Goal: Task Accomplishment & Management: Manage account settings

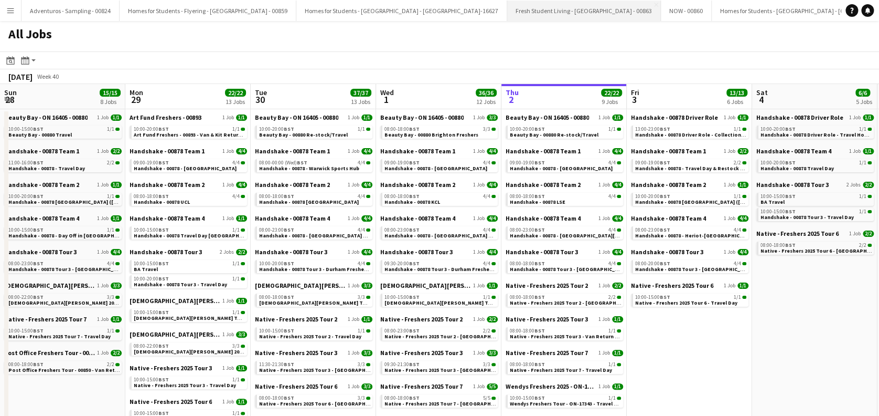
scroll to position [0, 251]
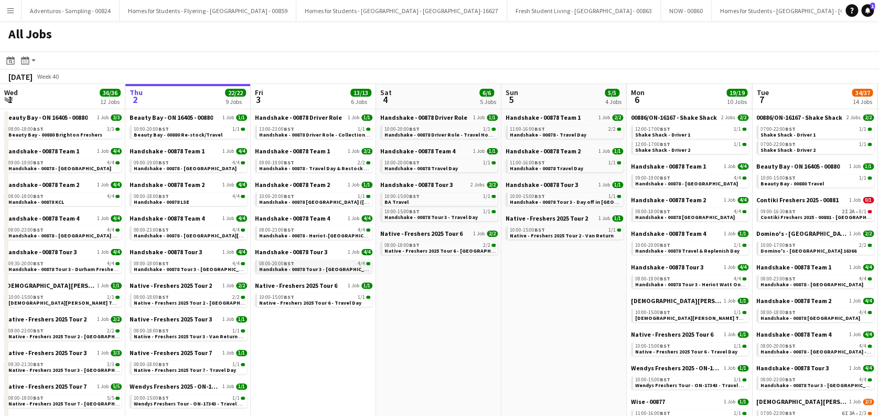
click at [321, 269] on span "Handshake - 00878 Tour 3 - Newcastle University Onsite Day 2" at bounding box center [335, 268] width 152 height 7
click at [158, 135] on span "Beauty Bay - 00880 Re-stock/Travel" at bounding box center [178, 134] width 89 height 7
click at [325, 235] on span "Handshake - 00878 - Heriot-Watt University On Site Day" at bounding box center [335, 235] width 152 height 7
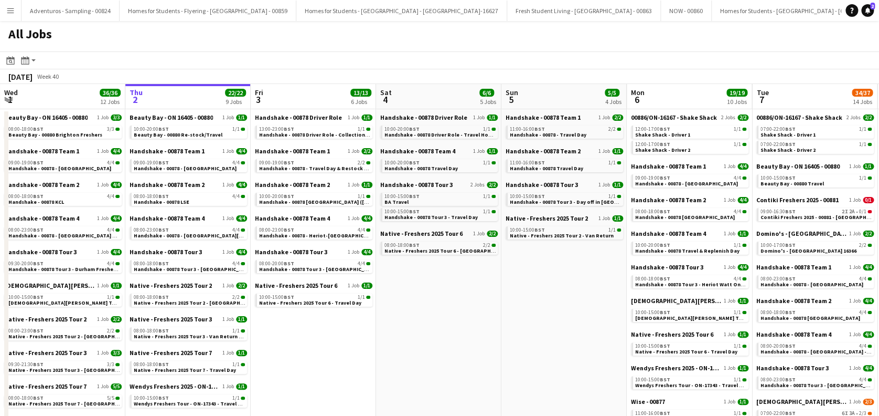
scroll to position [0, 250]
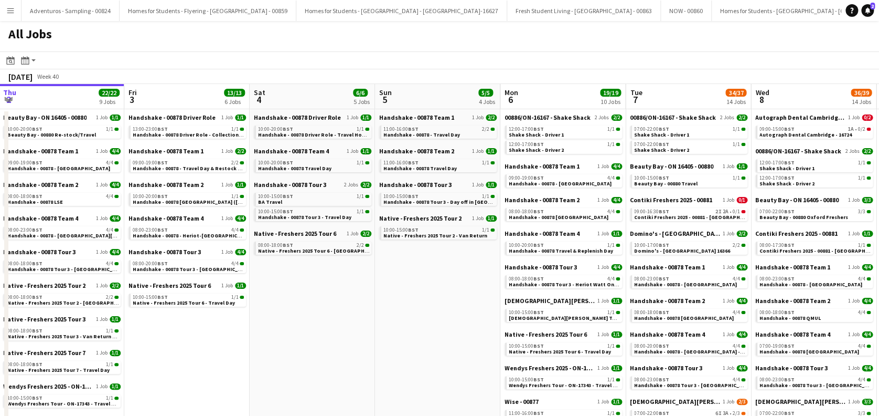
drag, startPoint x: 520, startPoint y: 348, endPoint x: 429, endPoint y: 349, distance: 91.8
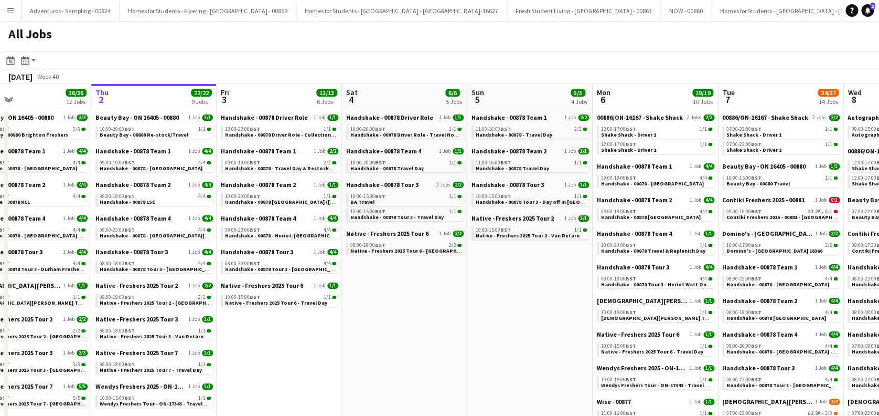
scroll to position [0, 245]
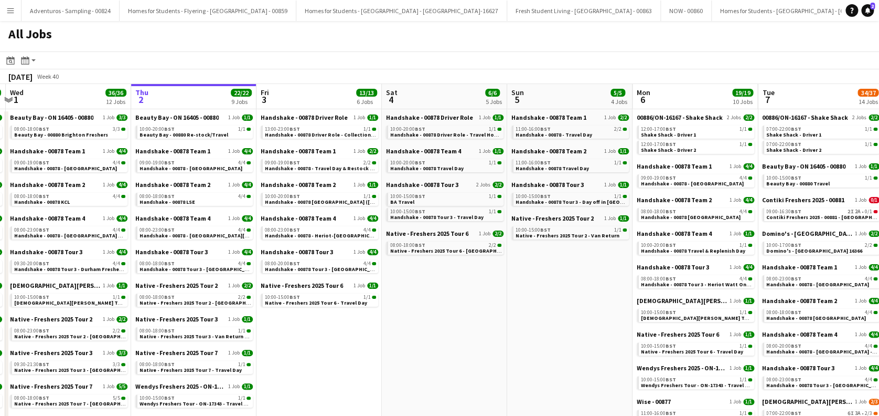
drag, startPoint x: 351, startPoint y: 350, endPoint x: 484, endPoint y: 342, distance: 133.5
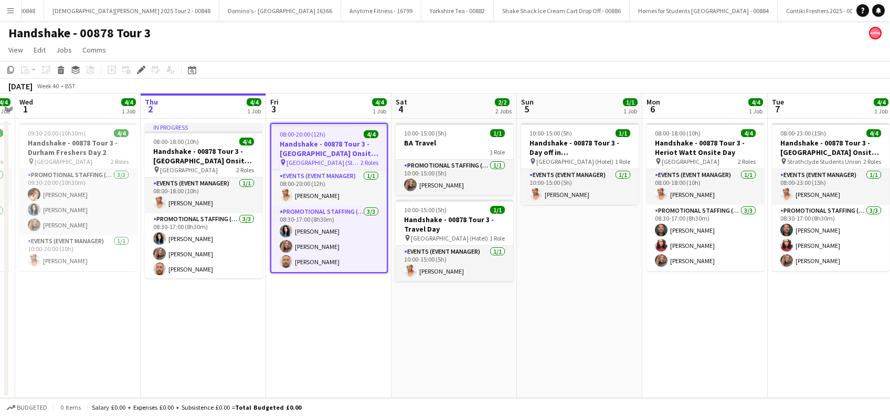
scroll to position [0, 3812]
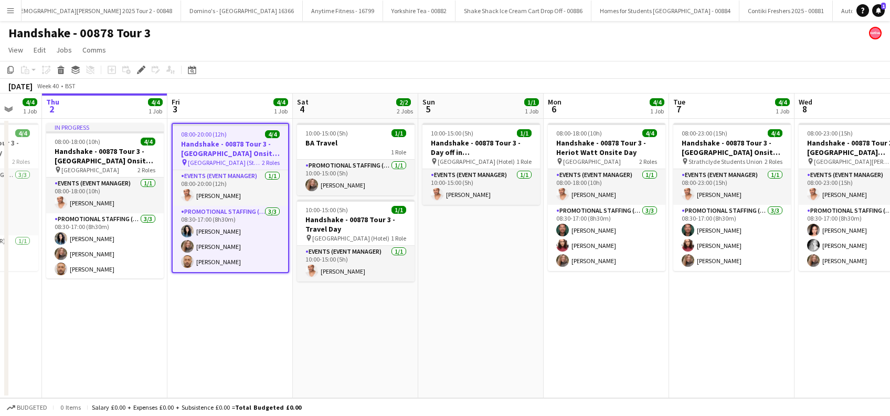
drag, startPoint x: 573, startPoint y: 329, endPoint x: 474, endPoint y: 353, distance: 101.9
click at [474, 353] on app-calendar-viewport "Sun 28 4/4 1 Job Mon 29 2/2 2 Jobs Tue 30 4/4 1 Job Wed 1 4/4 1 Job Thu 2 4/4 1…" at bounding box center [445, 245] width 890 height 304
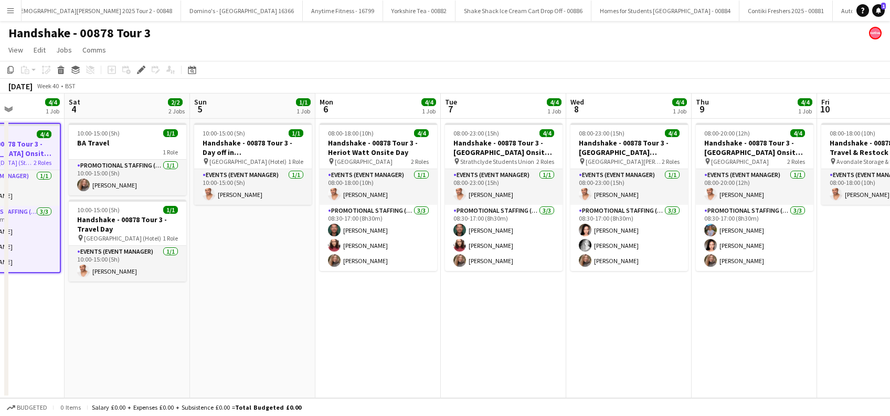
scroll to position [0, 469]
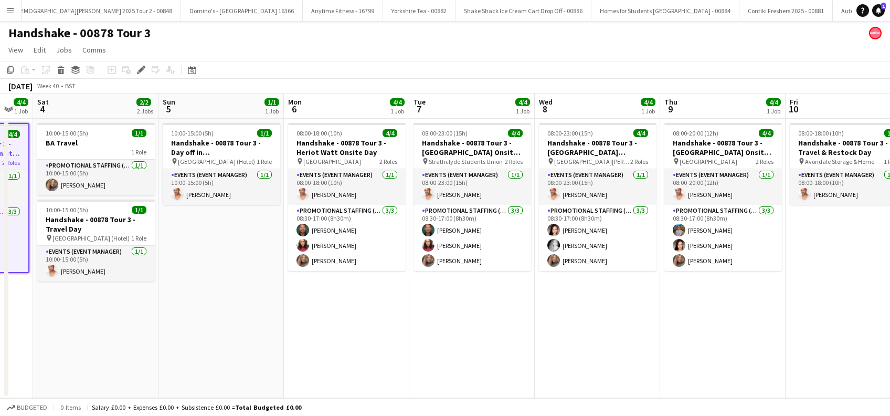
drag, startPoint x: 719, startPoint y: 348, endPoint x: 482, endPoint y: 379, distance: 239.1
click at [482, 379] on app-calendar-viewport "Tue 30 4/4 1 Job Wed 1 4/4 1 Job Thu 2 4/4 1 Job Fri 3 4/4 1 Job Sat 4 2/2 2 Jo…" at bounding box center [445, 245] width 890 height 304
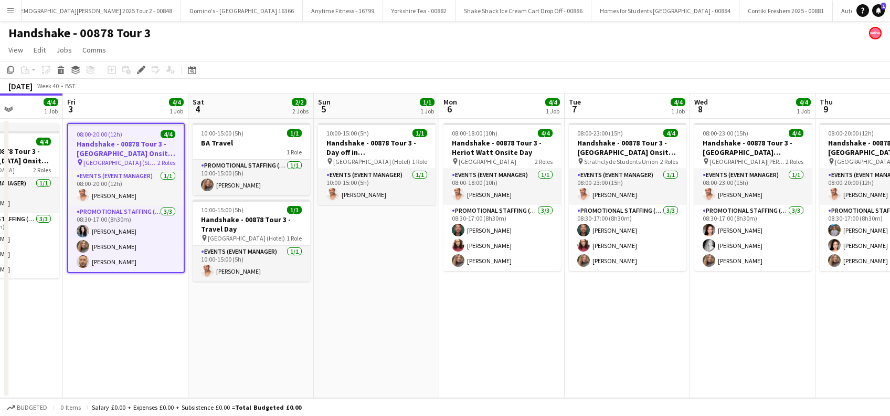
scroll to position [0, 260]
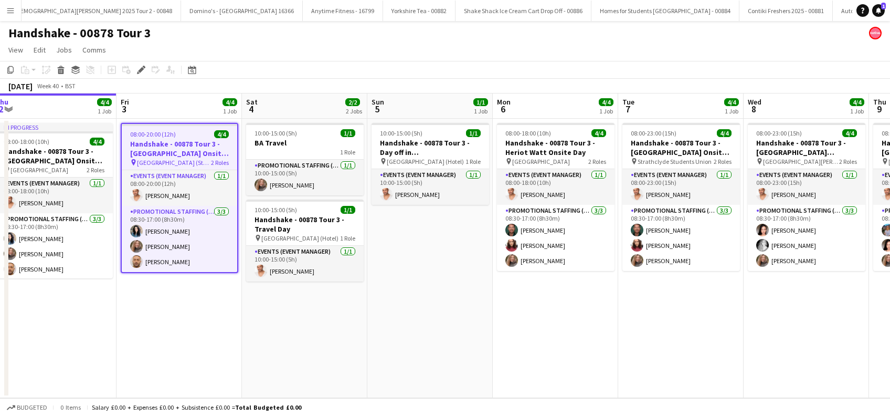
drag, startPoint x: 333, startPoint y: 336, endPoint x: 541, endPoint y: 336, distance: 208.3
click at [541, 336] on app-calendar-viewport "Tue 30 4/4 1 Job Wed 1 4/4 1 Job Thu 2 4/4 1 Job Fri 3 4/4 1 Job Sat 4 2/2 2 Jo…" at bounding box center [445, 245] width 890 height 304
click at [561, 336] on app-date-cell "08:00-18:00 (10h) 4/4 Handshake - 00878 Tour 3 - Heriot Watt Onsite Day pin Her…" at bounding box center [555, 258] width 125 height 279
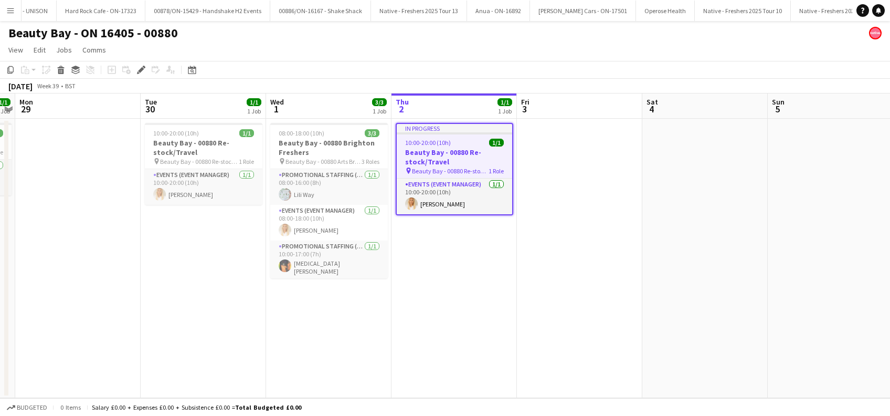
drag, startPoint x: 316, startPoint y: 345, endPoint x: 487, endPoint y: 355, distance: 171.4
click at [487, 355] on app-calendar-viewport "Fri 26 Sat 27 3/3 1 Job Sun 28 1/1 1 Job Mon 29 Tue 30 1/1 1 Job Wed 1 3/3 1 Jo…" at bounding box center [445, 245] width 890 height 304
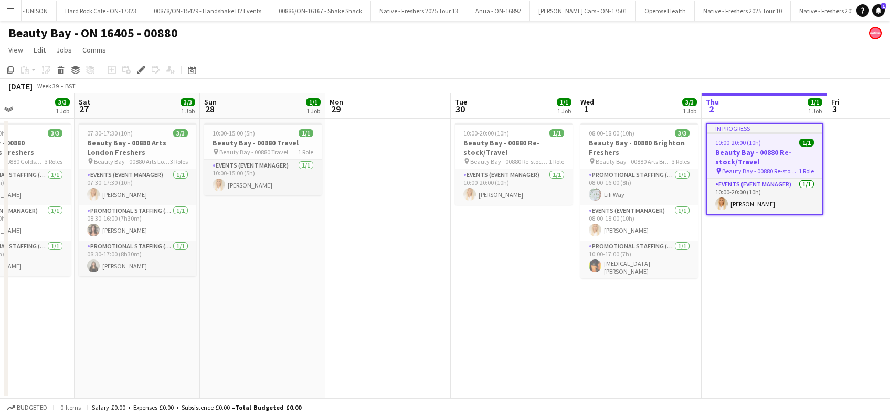
scroll to position [0, 283]
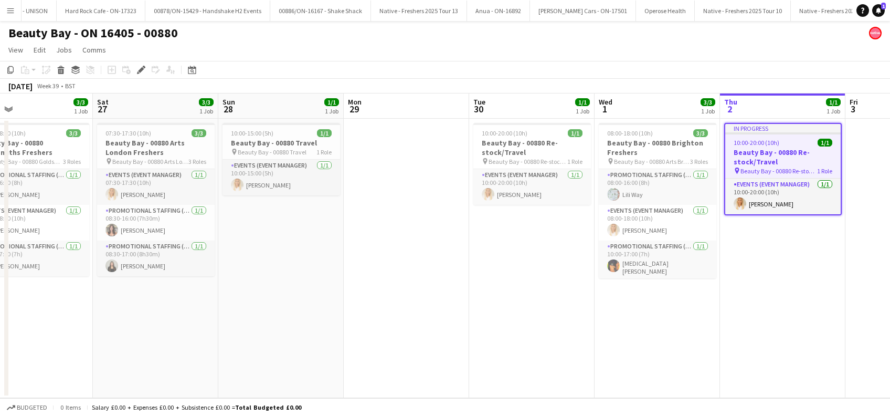
drag, startPoint x: 305, startPoint y: 336, endPoint x: 588, endPoint y: 341, distance: 282.8
click at [588, 341] on app-calendar-viewport "Wed 24 3/3 1 Job Thu 25 4/4 1 Job Fri 26 3/3 1 Job Sat 27 3/3 1 Job Sun 28 1/1 …" at bounding box center [445, 245] width 890 height 304
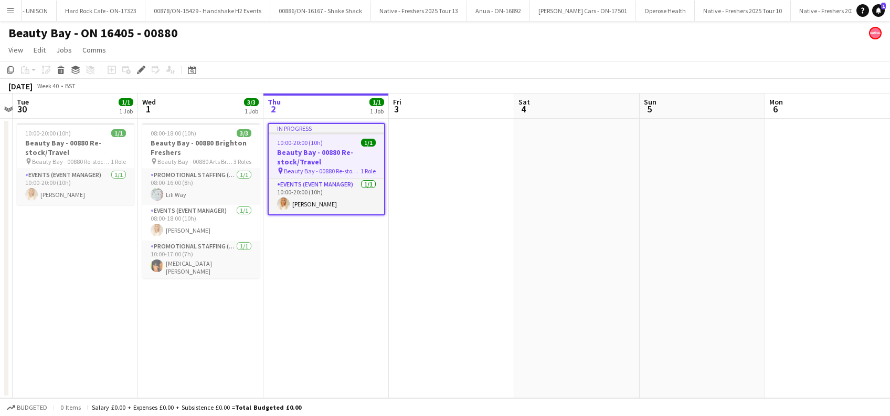
drag, startPoint x: 820, startPoint y: 322, endPoint x: 360, endPoint y: 383, distance: 463.6
click at [360, 383] on app-calendar-viewport "Fri 26 3/3 1 Job Sat 27 3/3 1 Job Sun 28 1/1 1 Job Mon 29 Tue 30 1/1 1 Job Wed …" at bounding box center [445, 245] width 890 height 304
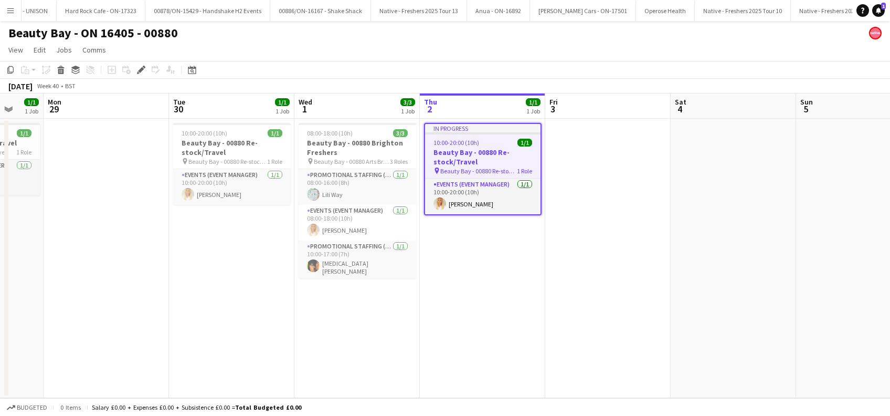
click at [365, 397] on app-calendar-viewport "Fri 26 3/3 1 Job Sat 27 3/3 1 Job Sun 28 1/1 1 Job Mon 29 Tue 30 1/1 1 Job Wed …" at bounding box center [445, 245] width 890 height 304
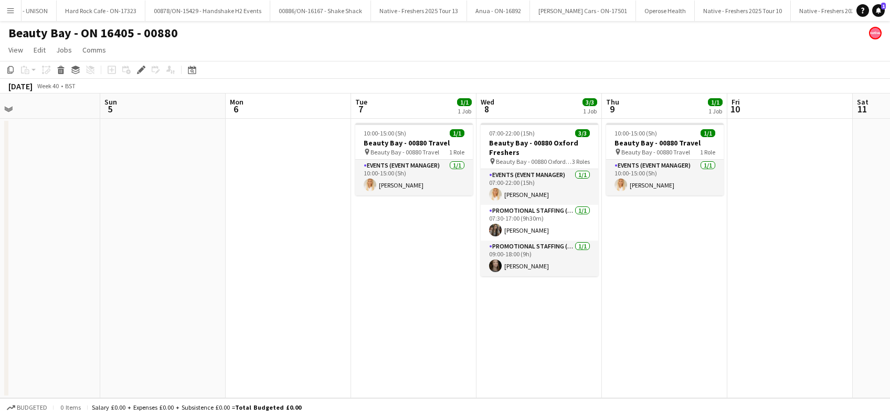
scroll to position [0, 282]
drag, startPoint x: 494, startPoint y: 382, endPoint x: 449, endPoint y: 392, distance: 46.1
click at [449, 392] on app-calendar-viewport "Tue 30 1/1 1 Job Wed 1 3/3 1 Job Thu 2 1/1 1 Job Fri 3 Sat 4 Sun 5 Mon 6 Tue 7 …" at bounding box center [445, 245] width 890 height 304
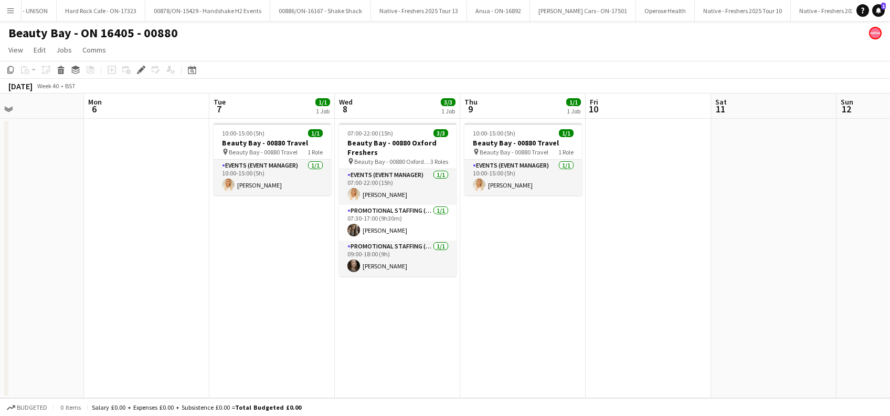
scroll to position [0, 419]
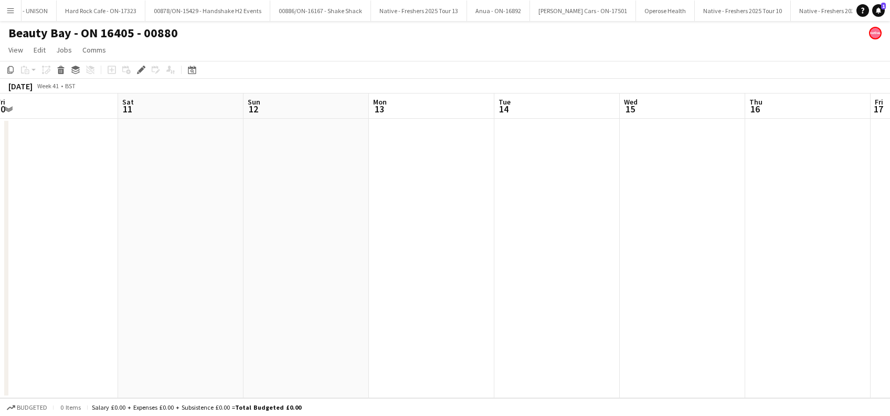
drag, startPoint x: 802, startPoint y: 316, endPoint x: 46, endPoint y: 379, distance: 758.1
click at [19, 379] on app-calendar-viewport "Mon 6 Tue 7 1/1 1 Job Wed 8 3/3 1 Job Thu 9 1/1 1 Job Fri 10 Sat 11 Sun 12 Mon …" at bounding box center [445, 245] width 890 height 304
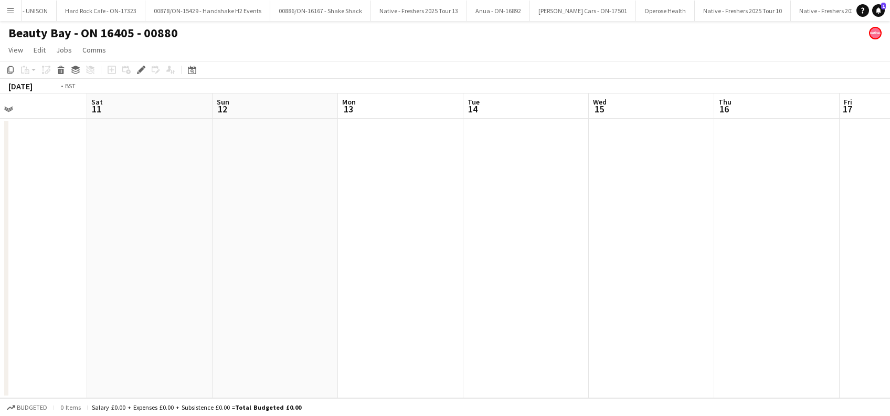
drag, startPoint x: 614, startPoint y: 302, endPoint x: 153, endPoint y: 348, distance: 462.9
click at [150, 351] on app-calendar-viewport "Wed 8 3/3 1 Job Thu 9 1/1 1 Job Fri 10 Sat 11 Sun 12 Mon 13 Tue 14 Wed 15 Thu 1…" at bounding box center [445, 245] width 890 height 304
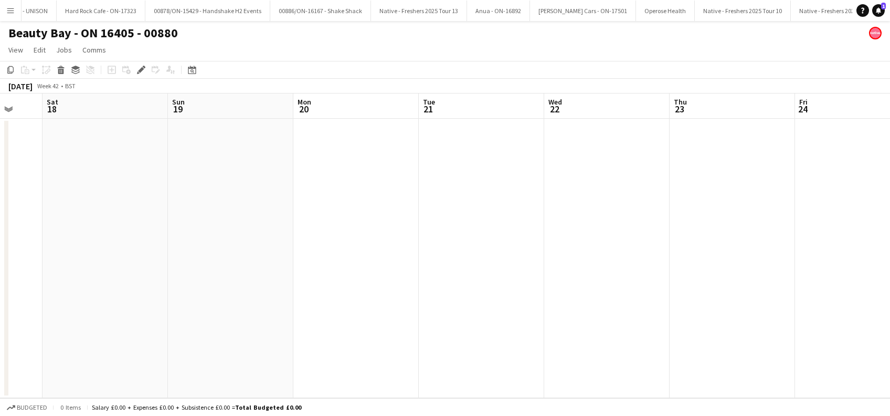
drag, startPoint x: 269, startPoint y: 340, endPoint x: 429, endPoint y: 331, distance: 160.8
click at [98, 360] on app-calendar-viewport "Tue 14 Wed 15 Thu 16 Fri 17 Sat 18 Sun 19 Mon 20 Tue 21 Wed 22 Thu 23 Fri 24 Sa…" at bounding box center [445, 245] width 890 height 304
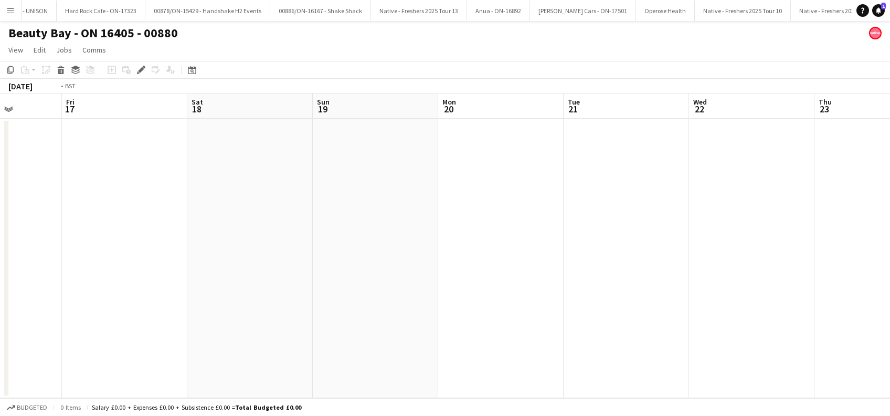
drag, startPoint x: 450, startPoint y: 338, endPoint x: 115, endPoint y: 338, distance: 335.3
click at [109, 339] on app-calendar-viewport "Tue 14 Wed 15 Thu 16 Fri 17 Sat 18 Sun 19 Mon 20 Tue 21 Wed 22 Thu 23 Fri 24 Sa…" at bounding box center [445, 245] width 890 height 304
drag, startPoint x: 582, startPoint y: 314, endPoint x: 659, endPoint y: 314, distance: 76.6
click at [659, 314] on app-calendar-viewport "Wed 22 Thu 23 Fri 24 Sat 25 Sun 26 Mon 27 Tue 28 Wed 29 Thu 30 Fri 31 Sat 1 Sun…" at bounding box center [445, 245] width 890 height 304
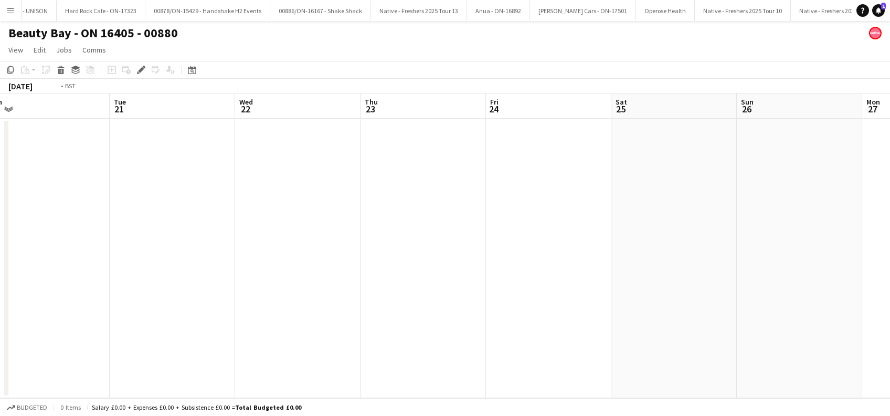
drag, startPoint x: 401, startPoint y: 319, endPoint x: 343, endPoint y: 313, distance: 58.5
click at [619, 319] on app-calendar-viewport "Sat 18 Sun 19 Mon 20 Tue 21 Wed 22 Thu 23 Fri 24 Sat 25 Sun 26 Mon 27 Tue 28 We…" at bounding box center [445, 245] width 890 height 304
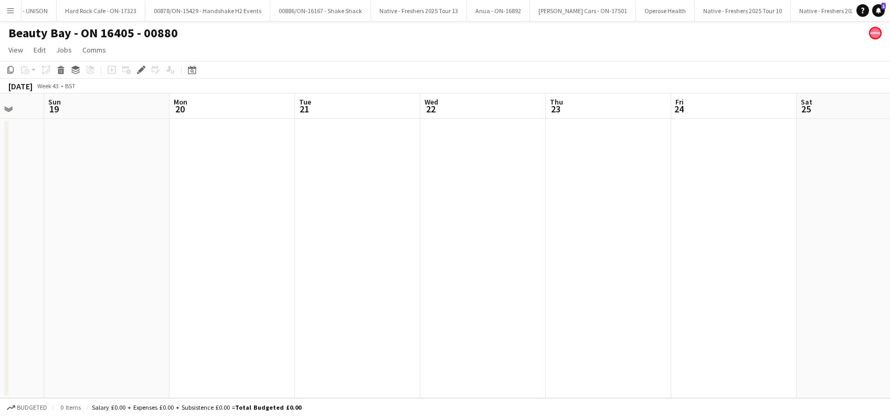
drag, startPoint x: 258, startPoint y: 313, endPoint x: 657, endPoint y: 302, distance: 398.9
click at [657, 302] on app-calendar-viewport "Thu 16 Fri 17 Sat 18 Sun 19 Mon 20 Tue 21 Wed 22 Thu 23 Fri 24 Sat 25 Sun 26 Mo…" at bounding box center [445, 245] width 890 height 304
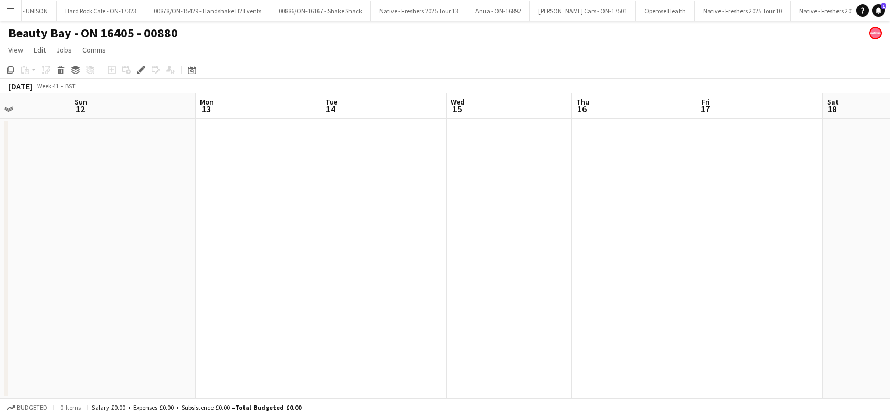
drag, startPoint x: 185, startPoint y: 283, endPoint x: 577, endPoint y: 290, distance: 391.5
click at [577, 290] on app-calendar-viewport "Fri 10 Sat 11 Sun 12 Mon 13 Tue 14 Wed 15 Thu 16 Fri 17 Sat 18 Sun 19 Mon 20 Tu…" at bounding box center [445, 245] width 890 height 304
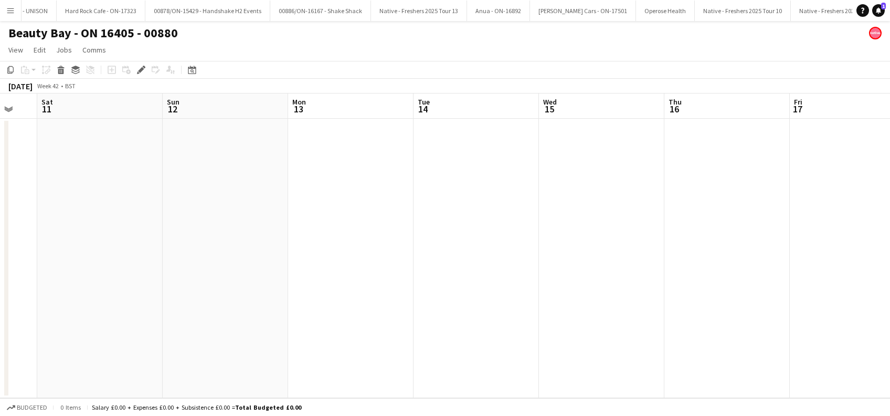
drag, startPoint x: 271, startPoint y: 305, endPoint x: 696, endPoint y: 328, distance: 425.1
click at [707, 332] on app-calendar-viewport "Thu 9 1/1 1 Job Fri 10 Sat 11 Sun 12 Mon 13 Tue 14 Wed 15 Thu 16 Fri 17 Sat 18 …" at bounding box center [445, 245] width 890 height 304
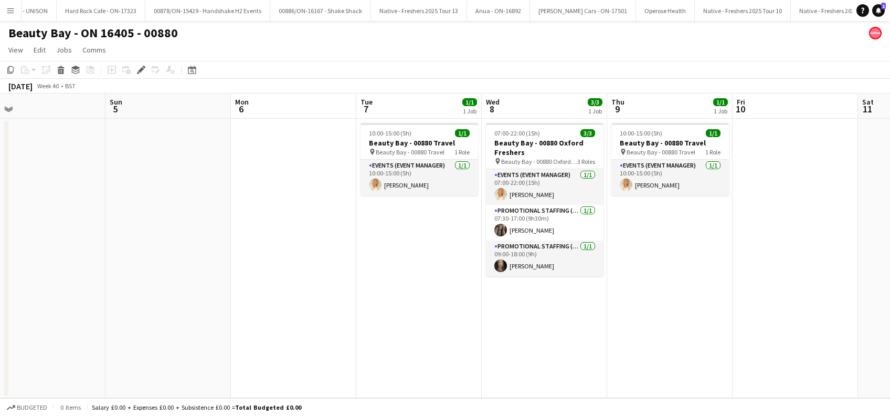
drag, startPoint x: 226, startPoint y: 319, endPoint x: 557, endPoint y: 332, distance: 330.8
click at [557, 332] on app-calendar-viewport "Thu 2 1/1 1 Job Fri 3 Sat 4 Sun 5 Mon 6 Tue 7 1/1 1 Job Wed 8 3/3 1 Job Thu 9 1…" at bounding box center [445, 245] width 890 height 304
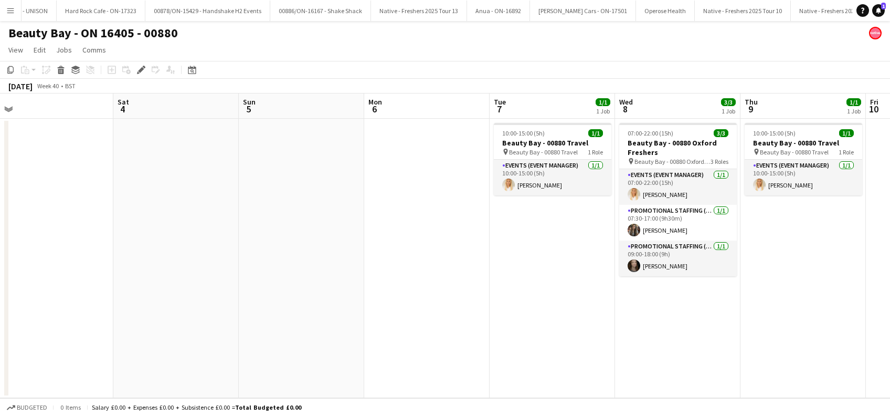
drag, startPoint x: 230, startPoint y: 325, endPoint x: 464, endPoint y: 332, distance: 234.1
click at [464, 332] on app-calendar-viewport "Wed 1 3/3 1 Job Thu 2 1/1 1 Job Fri 3 Sat 4 Sun 5 Mon 6 Tue 7 1/1 1 Job Wed 8 3…" at bounding box center [445, 245] width 890 height 304
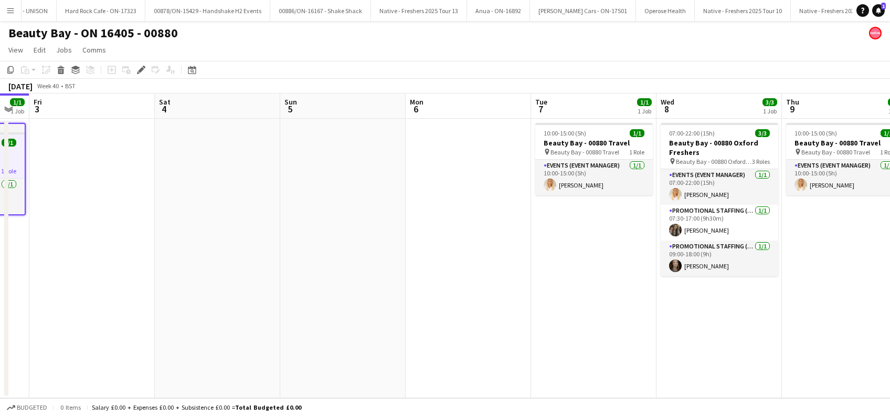
drag, startPoint x: 358, startPoint y: 339, endPoint x: 465, endPoint y: 339, distance: 107.0
click at [465, 339] on app-calendar-viewport "Wed 1 3/3 1 Job Thu 2 1/1 1 Job Fri 3 Sat 4 Sun 5 Mon 6 Tue 7 1/1 1 Job Wed 8 3…" at bounding box center [445, 245] width 890 height 304
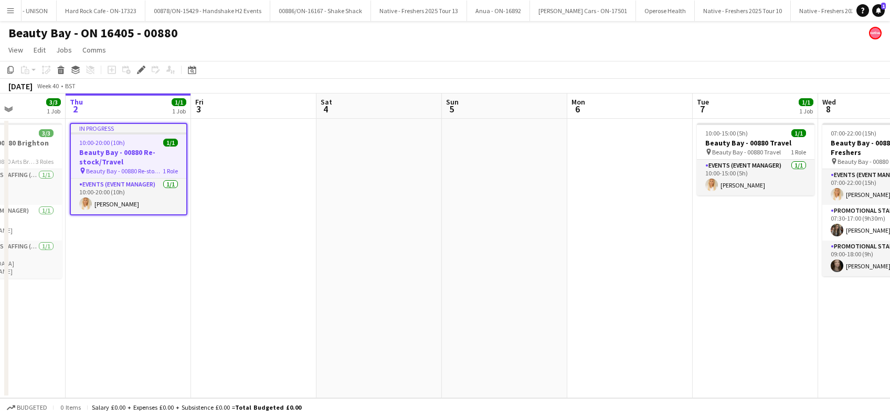
drag, startPoint x: 176, startPoint y: 341, endPoint x: 308, endPoint y: 339, distance: 131.7
click at [308, 339] on app-calendar-viewport "Mon 29 Tue 30 1/1 1 Job Wed 1 3/3 1 Job Thu 2 1/1 1 Job Fri 3 Sat 4 Sun 5 Mon 6…" at bounding box center [445, 245] width 890 height 304
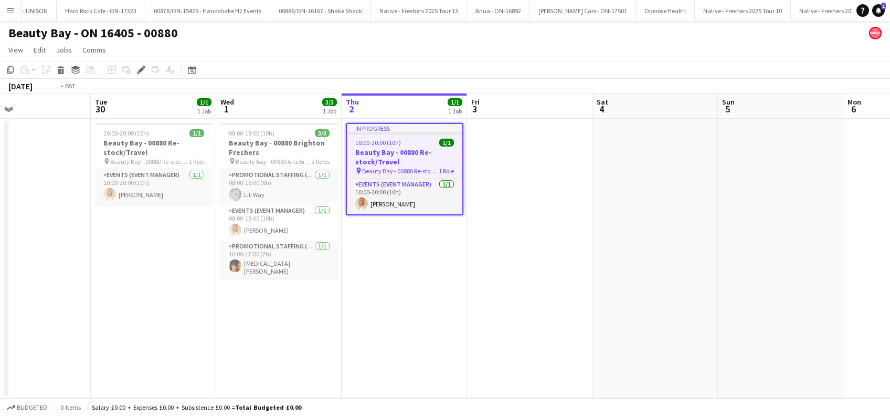
scroll to position [0, 252]
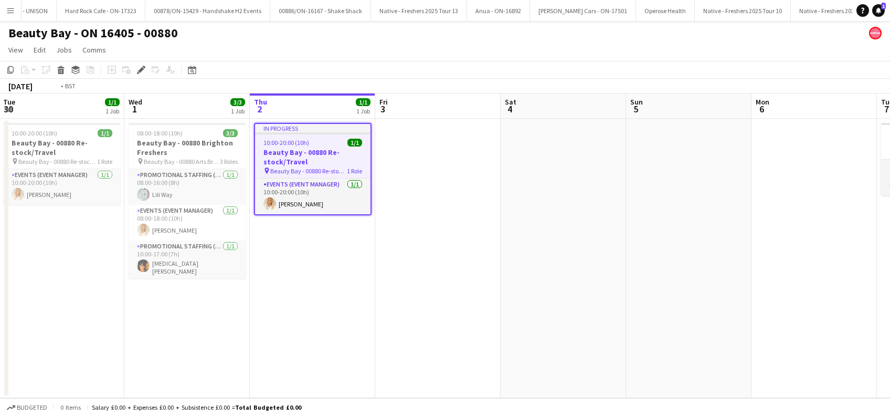
drag, startPoint x: 230, startPoint y: 304, endPoint x: 539, endPoint y: 305, distance: 309.6
click at [539, 305] on app-calendar-viewport "Sun 28 1/1 1 Job Mon 29 Tue 30 1/1 1 Job Wed 1 3/3 1 Job Thu 2 1/1 1 Job Fri 3 …" at bounding box center [445, 245] width 890 height 304
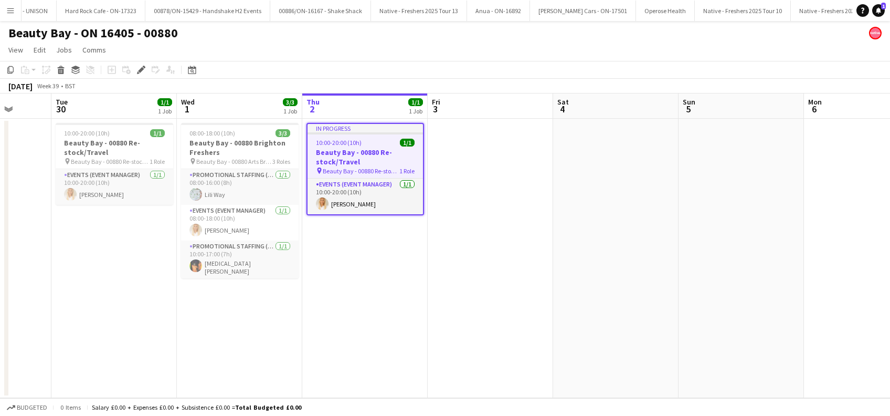
drag, startPoint x: 438, startPoint y: 323, endPoint x: 263, endPoint y: 336, distance: 175.2
click at [241, 365] on app-calendar-viewport "Fri 26 3/3 1 Job Sat 27 3/3 1 Job Sun 28 1/1 1 Job Mon 29 Tue 30 1/1 1 Job Wed …" at bounding box center [445, 245] width 890 height 304
click at [229, 306] on app-date-cell "08:00-18:00 (10h) 3/3 Beauty Bay - 00880 Brighton Freshers pin Beauty Bay - 008…" at bounding box center [240, 258] width 125 height 279
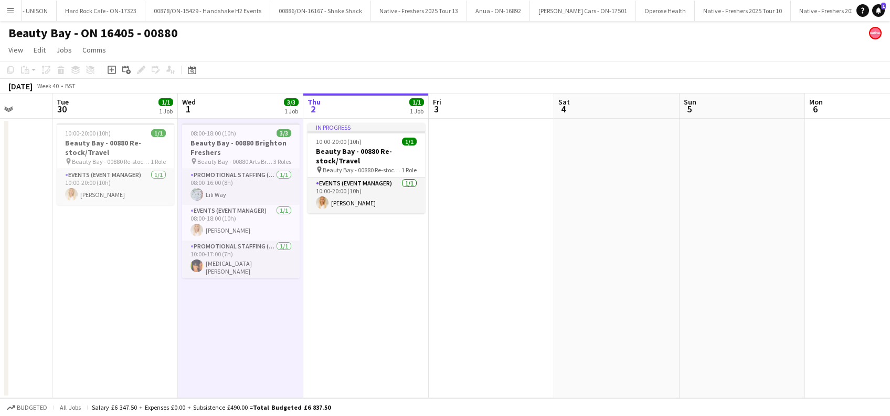
click at [365, 311] on app-date-cell "In progress 10:00-20:00 (10h) 1/1 Beauty Bay - 00880 Re-stock/Travel pin Beauty…" at bounding box center [365, 258] width 125 height 279
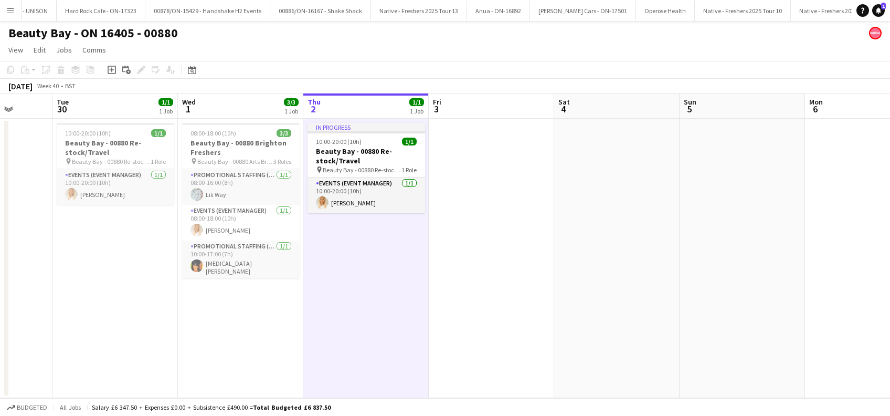
click at [481, 285] on app-date-cell at bounding box center [491, 258] width 125 height 279
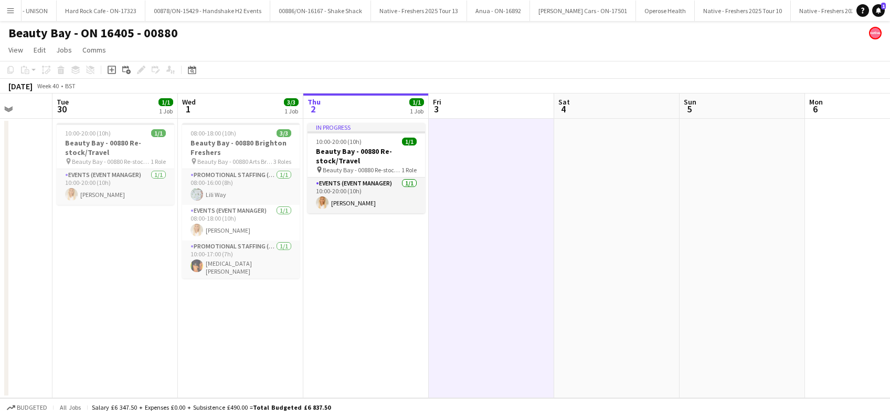
click at [361, 290] on app-date-cell "In progress 10:00-20:00 (10h) 1/1 Beauty Bay - 00880 Re-stock/Travel pin Beauty…" at bounding box center [365, 258] width 125 height 279
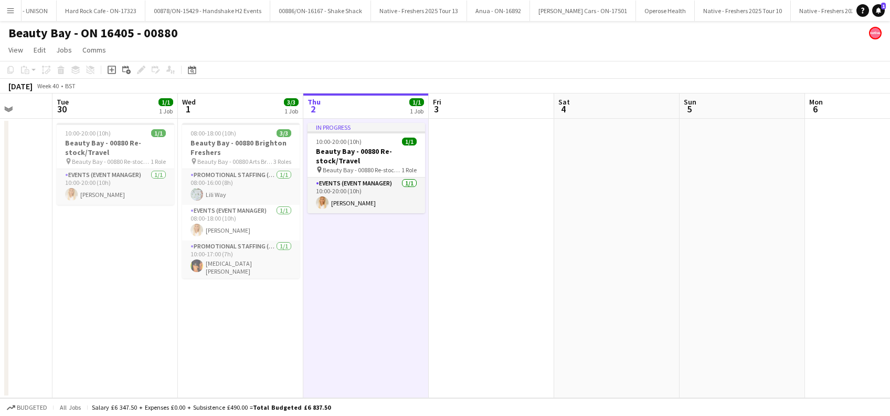
click at [465, 301] on app-date-cell at bounding box center [491, 258] width 125 height 279
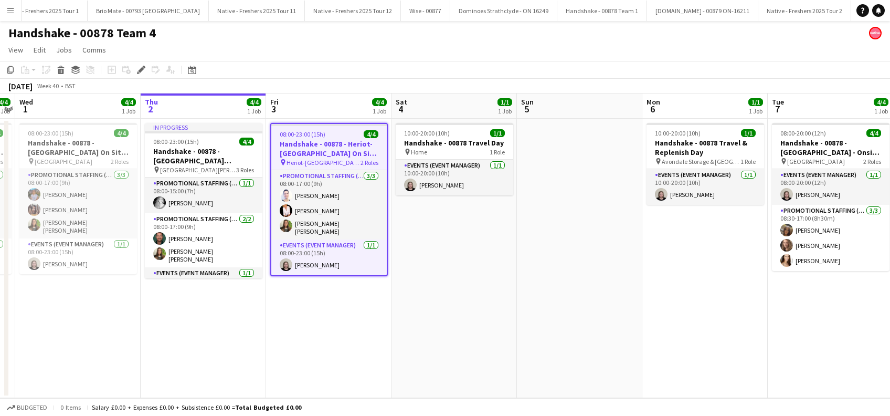
click at [329, 330] on app-date-cell "08:00-23:00 (15h) 4/4 Handshake - 00878 - Heriot-Watt University On Site Day pi…" at bounding box center [328, 258] width 125 height 279
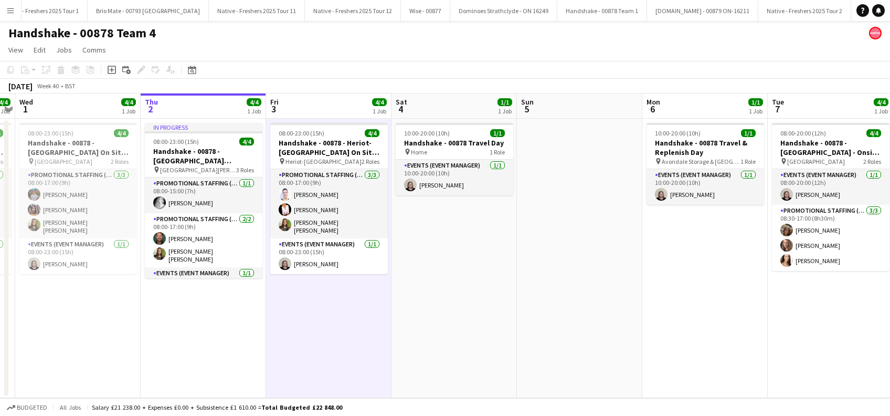
scroll to position [0, 360]
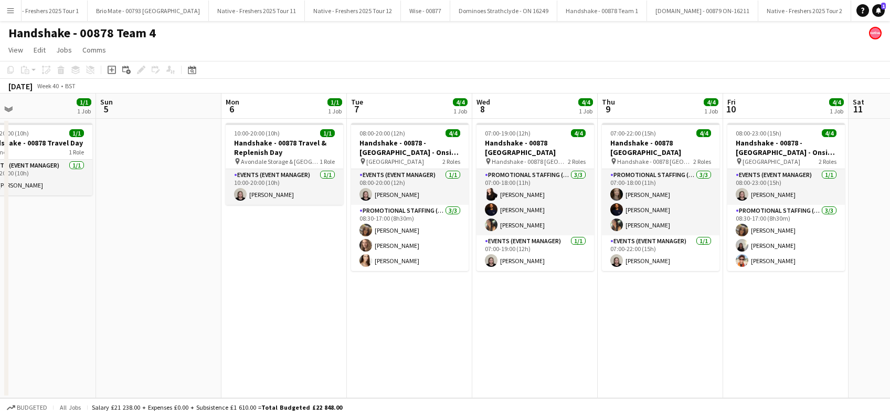
drag, startPoint x: 607, startPoint y: 337, endPoint x: 306, endPoint y: 359, distance: 301.4
click at [306, 359] on app-calendar-viewport "Tue 30 4/4 1 Job Wed 1 4/4 1 Job Thu 2 4/4 1 Job Fri 3 4/4 1 Job Sat 4 1/1 1 Jo…" at bounding box center [445, 245] width 890 height 304
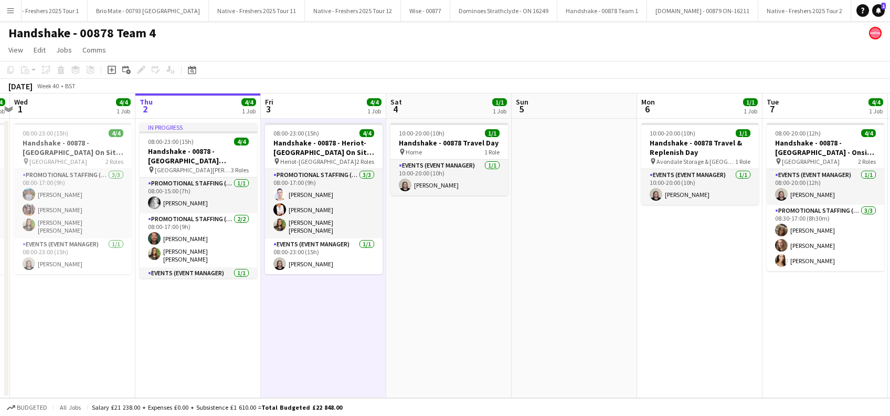
scroll to position [0, 240]
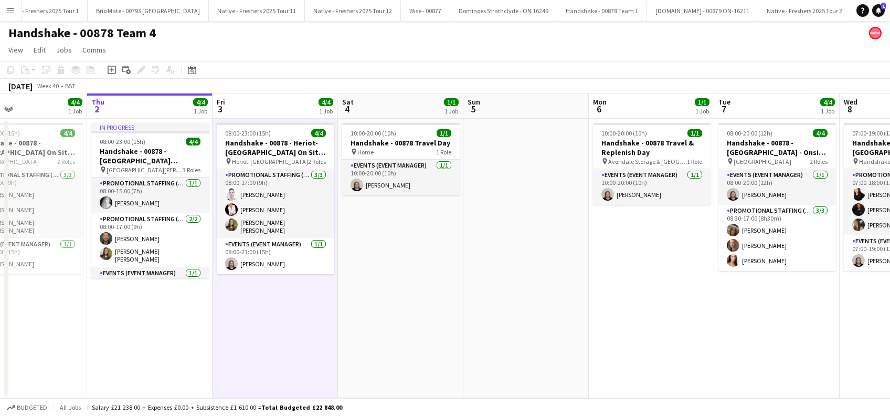
drag, startPoint x: 179, startPoint y: 314, endPoint x: 278, endPoint y: 328, distance: 99.1
click at [278, 328] on app-calendar-viewport "Mon 29 1/1 1 Job Tue 30 4/4 1 Job Wed 1 4/4 1 Job Thu 2 4/4 1 Job Fri 3 4/4 1 J…" at bounding box center [445, 245] width 890 height 304
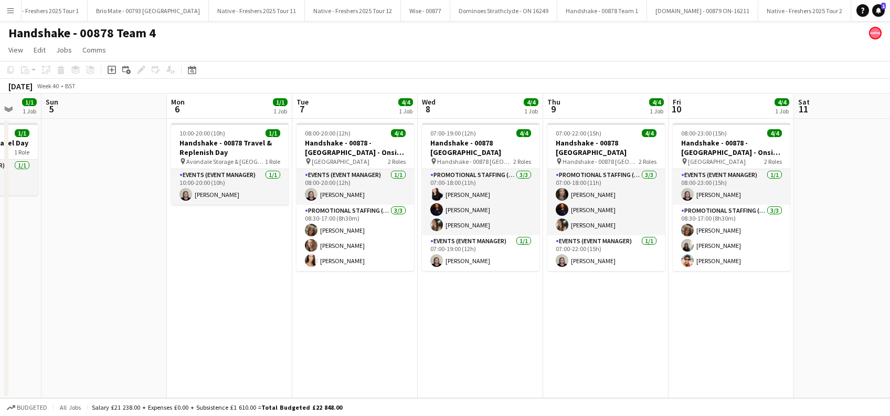
scroll to position [0, 515]
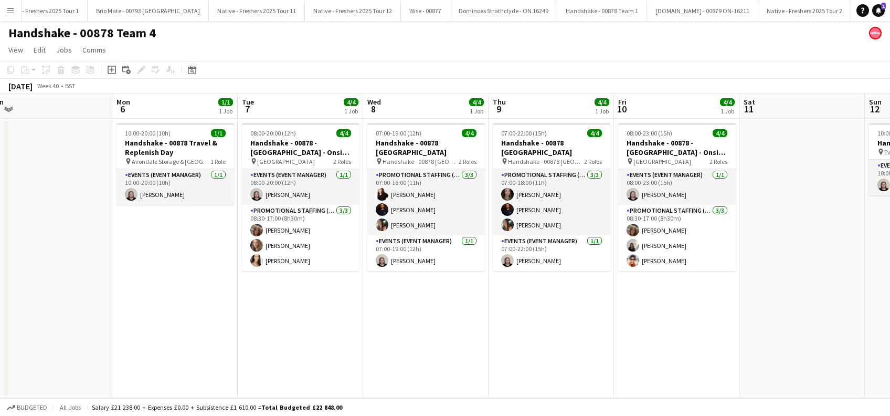
drag, startPoint x: 651, startPoint y: 354, endPoint x: 453, endPoint y: 357, distance: 197.8
click at [428, 391] on app-calendar-viewport "Wed 1 4/4 1 Job Thu 2 4/4 1 Job Fri 3 4/4 1 Job Sat 4 1/1 1 Job Sun 5 Mon 6 1/1…" at bounding box center [445, 245] width 890 height 304
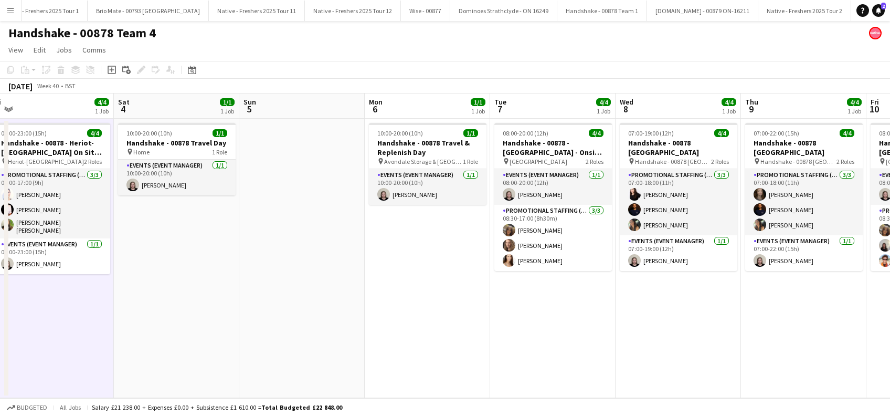
scroll to position [0, 261]
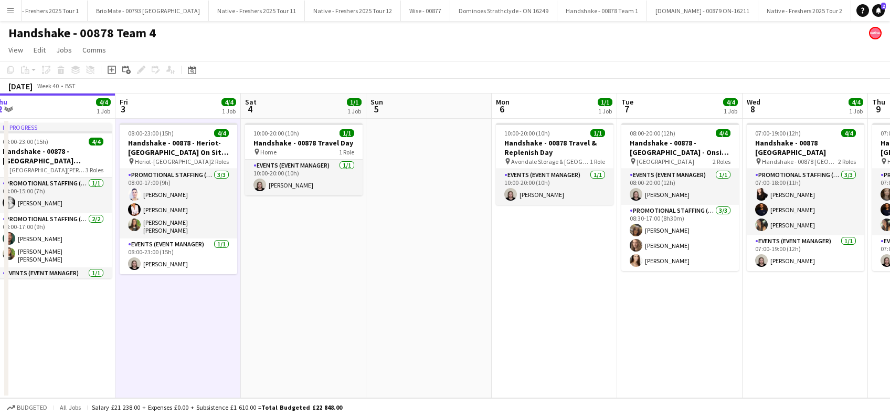
drag, startPoint x: 361, startPoint y: 337, endPoint x: 580, endPoint y: 332, distance: 218.8
click at [580, 332] on app-calendar-viewport "Tue 30 4/4 1 Job Wed 1 4/4 1 Job Thu 2 4/4 1 Job Fri 3 4/4 1 Job Sat 4 1/1 1 Jo…" at bounding box center [445, 245] width 890 height 304
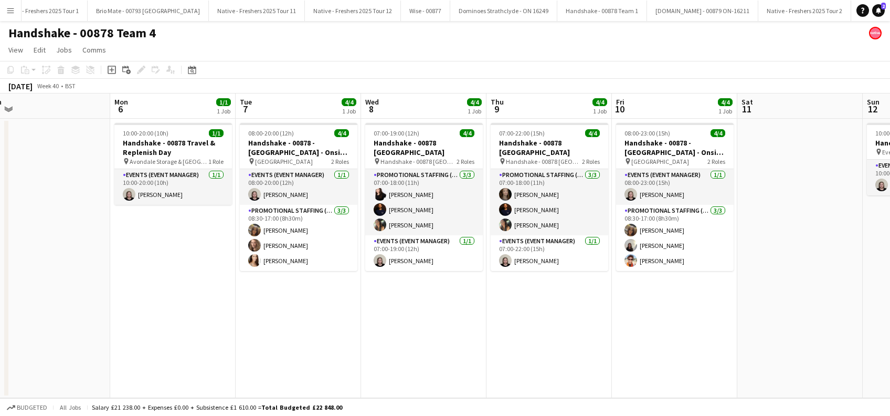
drag, startPoint x: 797, startPoint y: 345, endPoint x: 416, endPoint y: 379, distance: 383.5
click at [416, 379] on app-calendar-viewport "Thu 2 4/4 1 Job Fri 3 4/4 1 Job Sat 4 1/1 1 Job Sun 5 Mon 6 1/1 1 Job Tue 7 4/4…" at bounding box center [445, 245] width 890 height 304
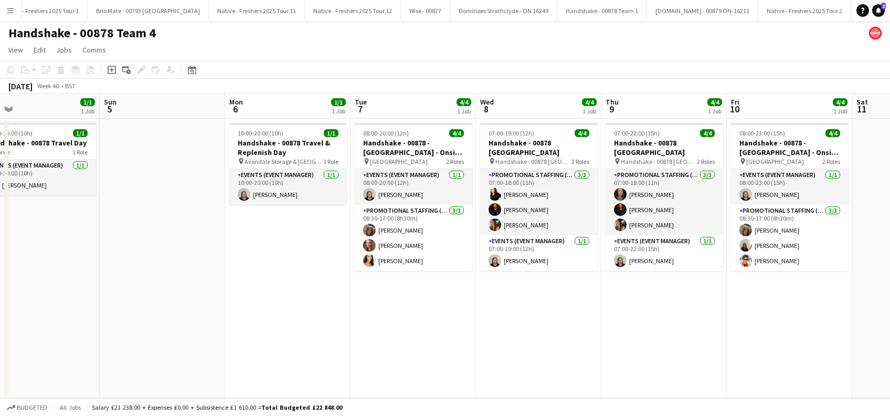
drag, startPoint x: 166, startPoint y: 344, endPoint x: 303, endPoint y: 268, distance: 157.1
click at [281, 306] on app-calendar-viewport "Wed 1 4/4 1 Job Thu 2 4/4 1 Job Fri 3 4/4 1 Job Sat 4 1/1 1 Job Sun 5 Mon 6 1/1…" at bounding box center [445, 245] width 890 height 304
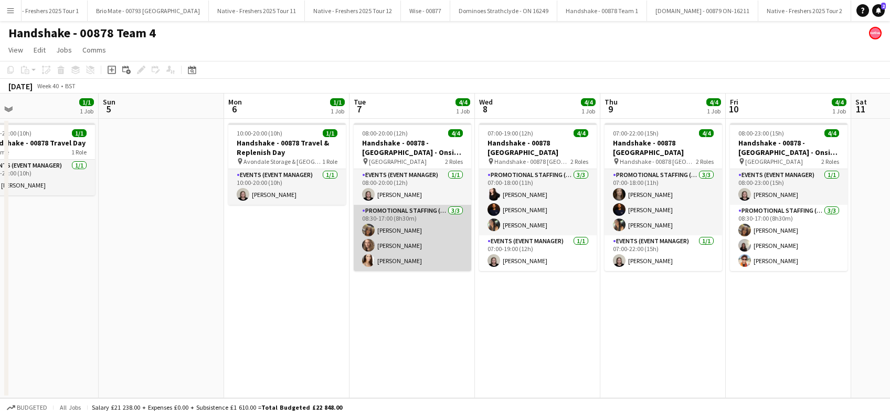
click at [401, 236] on app-card-role "Promotional Staffing (Brand Ambassadors) 3/3 08:30-17:00 (8h30m) Maylinda Perle…" at bounding box center [413, 238] width 118 height 66
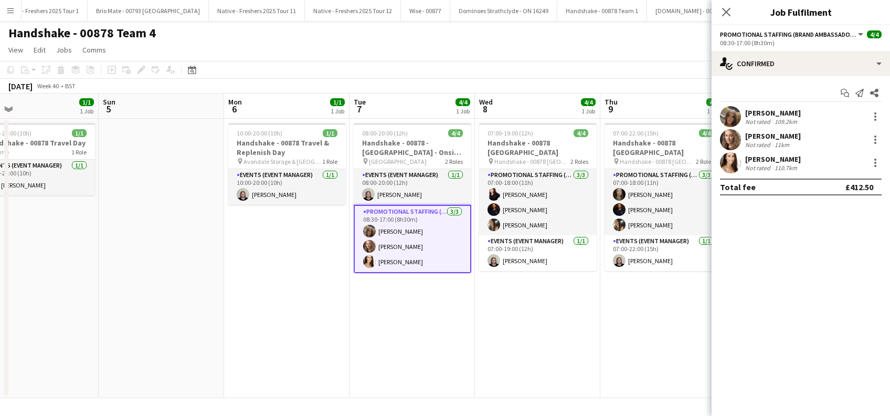
click at [782, 113] on div "Maylinda Perlesi" at bounding box center [773, 112] width 56 height 9
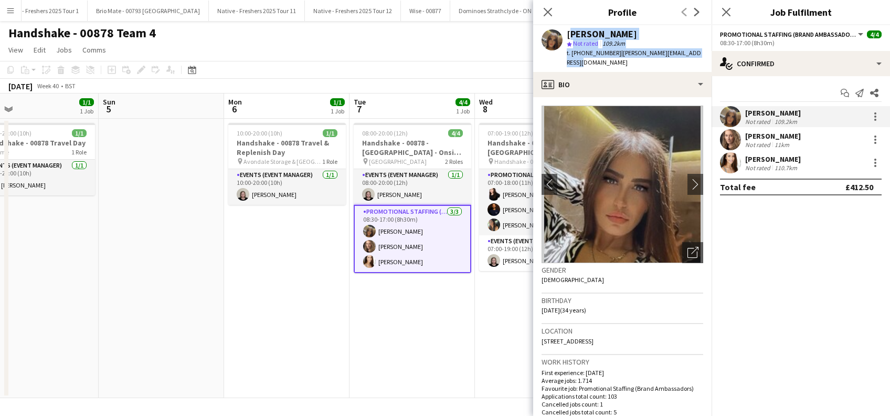
drag, startPoint x: 703, startPoint y: 56, endPoint x: 571, endPoint y: 31, distance: 134.0
click at [570, 31] on div "Maylinda Perlesi star Not rated 109.2km t. +447398622413 | majlinda.perlesi@out…" at bounding box center [622, 48] width 178 height 47
copy div "Maylinda Perlesi star Not rated 109.2km t. +447398622413 | majlinda.perlesi@out…"
click at [780, 134] on div "Crystal Parkes" at bounding box center [773, 135] width 56 height 9
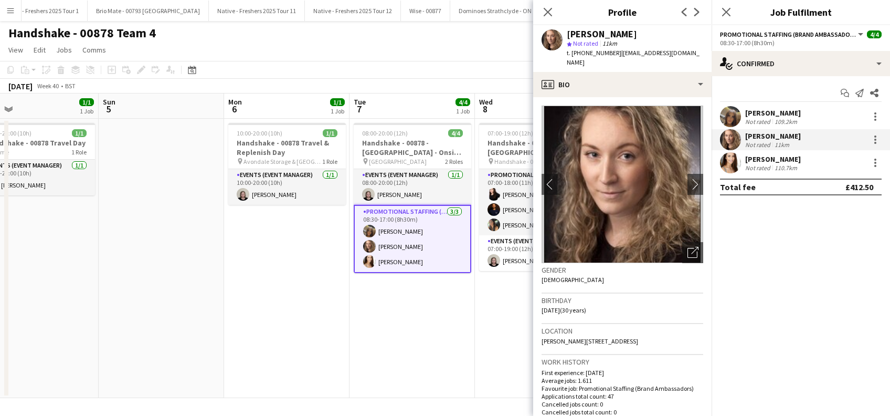
drag, startPoint x: 705, startPoint y: 54, endPoint x: 561, endPoint y: 30, distance: 145.6
click at [561, 30] on div "Crystal Parkes star Not rated 11km t. +447701342865 | crystal_h.parkes@hotmail.…" at bounding box center [622, 48] width 178 height 47
copy div "Crystal Parkes star Not rated 11km t. +447701342865 | crystal_h.parkes@hotmail.…"
click at [780, 156] on div "Lottie Theis" at bounding box center [773, 158] width 56 height 9
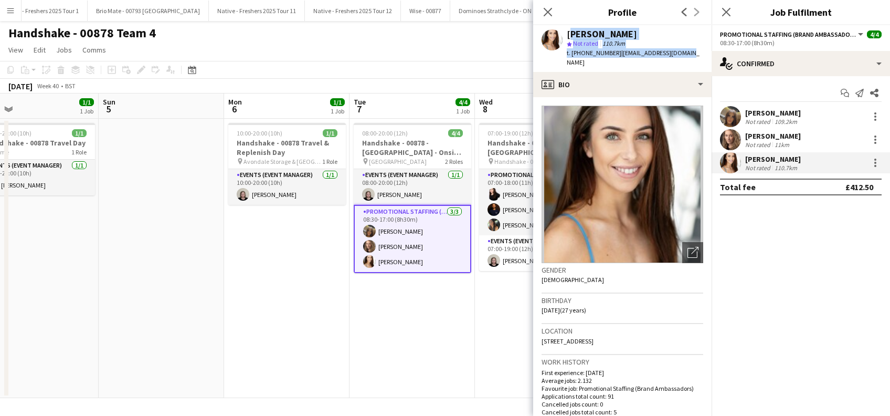
drag, startPoint x: 682, startPoint y: 49, endPoint x: 569, endPoint y: 37, distance: 114.0
click at [569, 37] on div "Lottie Theis star Not rated 110.7km t. +447554004842 | lottietheis@gmail.com" at bounding box center [622, 48] width 178 height 47
copy div "Lottie Theis star Not rated 110.7km t. +447554004842 | lottietheis@gmail.com"
click at [726, 13] on icon at bounding box center [726, 12] width 10 height 10
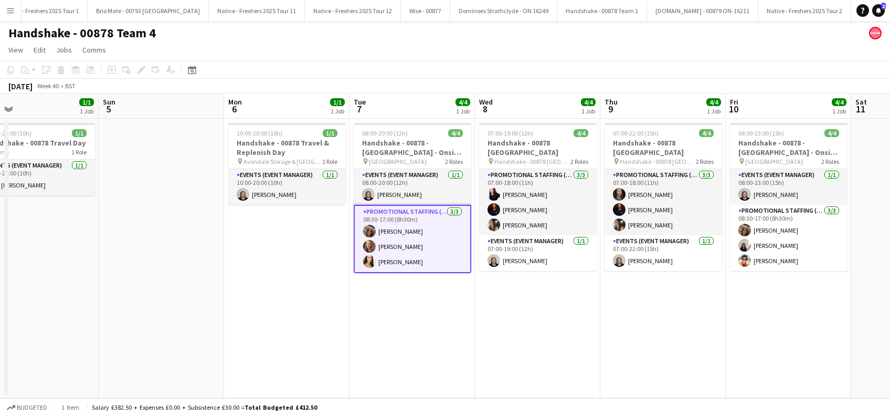
click at [481, 299] on app-date-cell "07:00-19:00 (12h) 4/4 Handshake - 00878 Oxford pin Handshake - 00878 Oxford 2 R…" at bounding box center [537, 258] width 125 height 279
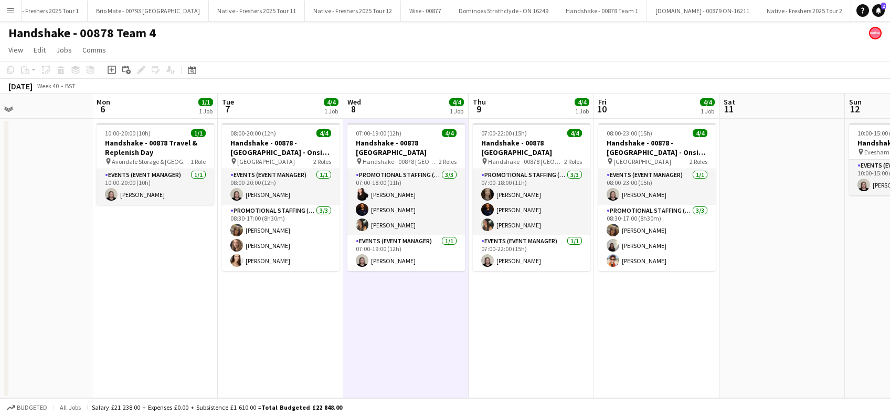
scroll to position [0, 355]
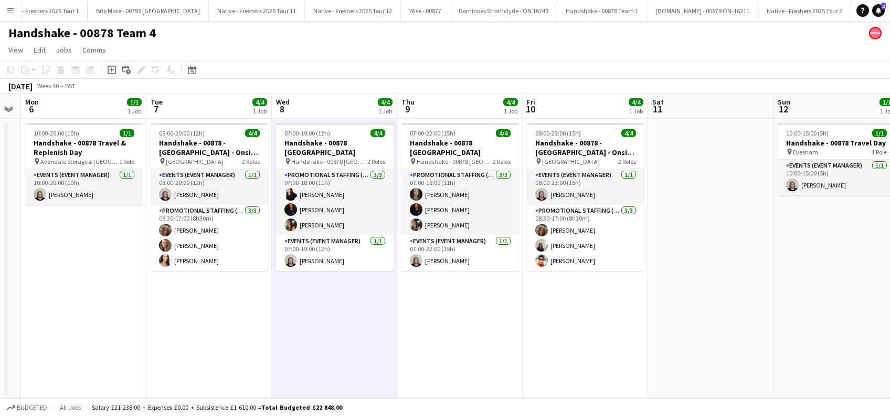
drag, startPoint x: 645, startPoint y: 361, endPoint x: 504, endPoint y: 365, distance: 141.2
click at [504, 365] on app-calendar-viewport "Fri 3 4/4 1 Job Sat 4 1/1 1 Job Sun 5 Mon 6 1/1 1 Job Tue 7 4/4 1 Job Wed 8 4/4…" at bounding box center [445, 245] width 890 height 304
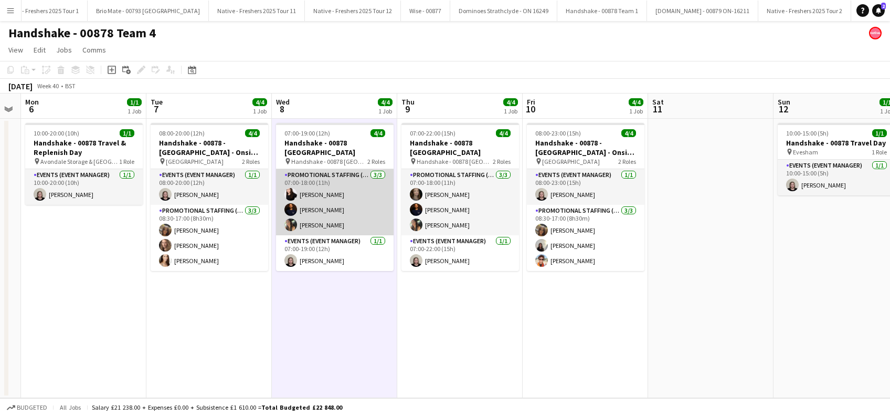
click at [327, 201] on app-card-role "Promotional Staffing (Brand Ambassadors) 3/3 07:00-18:00 (11h) Isa Morais micha…" at bounding box center [335, 202] width 118 height 66
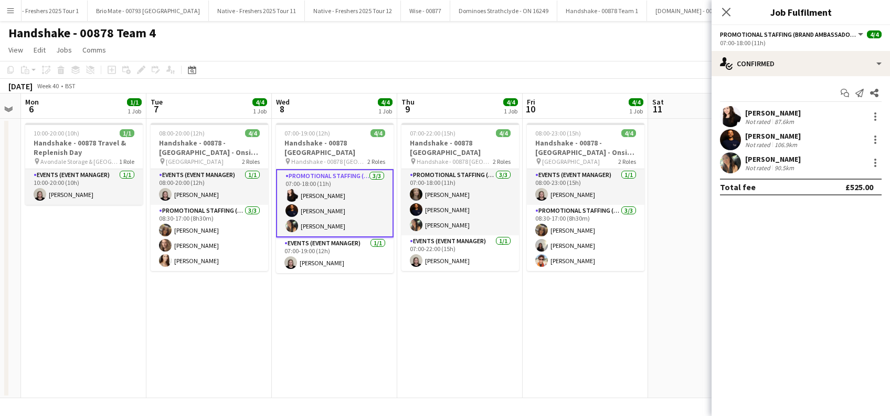
click at [775, 115] on div "Isa Morais" at bounding box center [773, 112] width 56 height 9
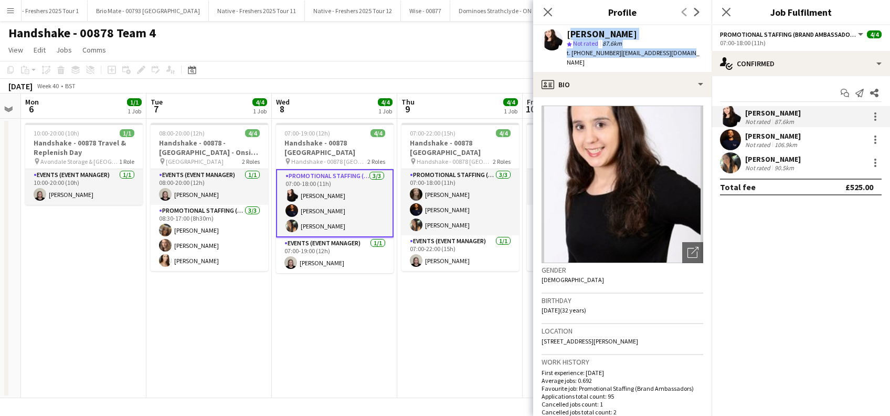
drag, startPoint x: 678, startPoint y: 48, endPoint x: 568, endPoint y: 33, distance: 111.2
click at [568, 33] on div "Isa Morais star Not rated 87.6km t. +447383992441 | isa_morais@live.co.uk" at bounding box center [622, 48] width 178 height 47
copy div "Isa Morais star Not rated 87.6km t. +447383992441 | isa_morais@live.co.uk"
click at [768, 134] on div "michael newman" at bounding box center [773, 135] width 56 height 9
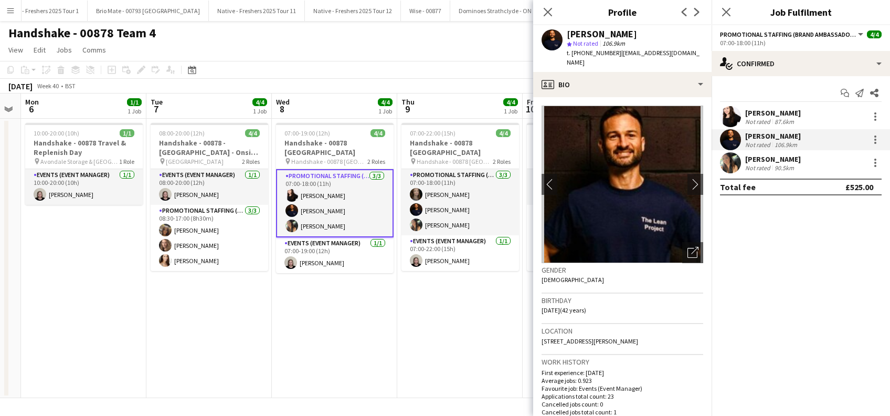
drag, startPoint x: 588, startPoint y: 66, endPoint x: 566, endPoint y: 36, distance: 36.8
click at [566, 36] on div "michael newman star Not rated 106.9km t. +447764746934 | michaelnewmancoaching@…" at bounding box center [622, 48] width 178 height 47
copy div "michael newman star Not rated 106.9km t. +447764746934 | michaelnewmancoaching@…"
click at [751, 158] on div "Maria Oakley" at bounding box center [773, 158] width 56 height 9
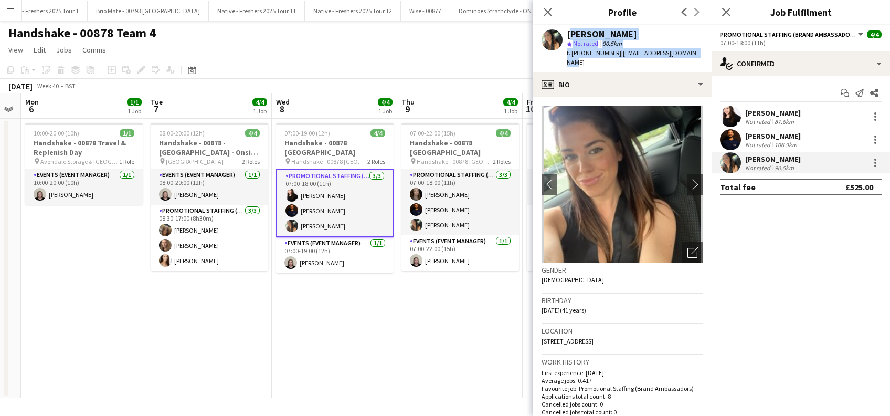
drag, startPoint x: 694, startPoint y: 52, endPoint x: 570, endPoint y: 31, distance: 125.2
click at [570, 31] on div "Maria Oakley star Not rated 90.5km t. +447979142017 | mariasianoakley@gmail.com" at bounding box center [622, 48] width 178 height 47
copy div "Maria Oakley star Not rated 90.5km t. +447979142017 | mariasianoakley@gmail.com"
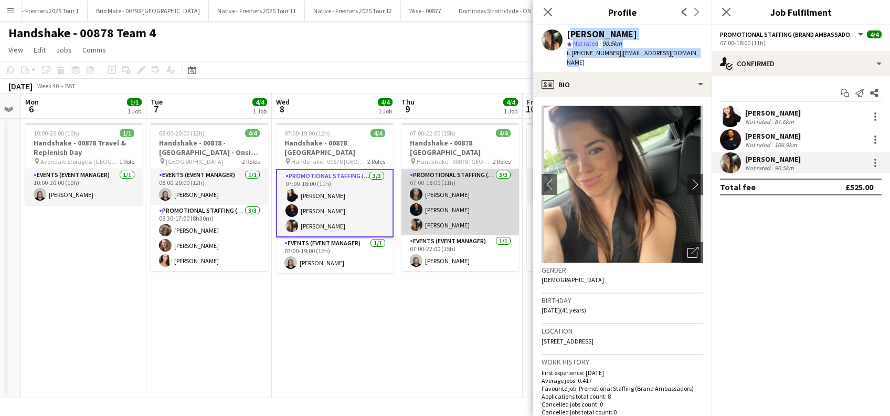
click at [471, 193] on app-card-role "Promotional Staffing (Brand Ambassadors) 3/3 07:00-18:00 (11h) Belle Adams mich…" at bounding box center [460, 202] width 118 height 66
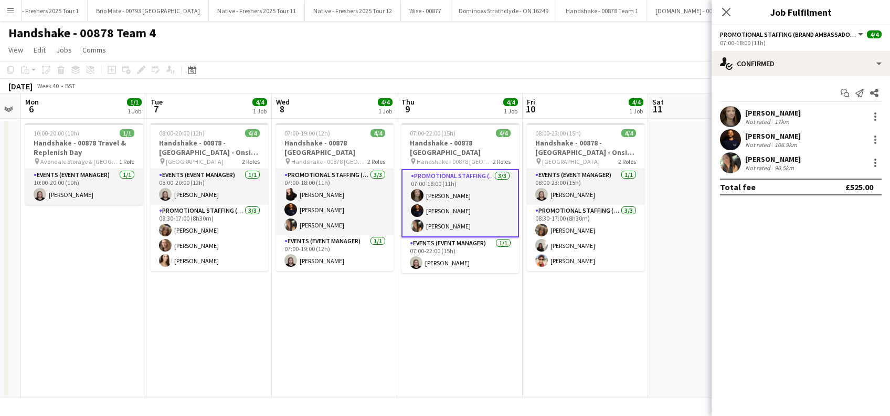
click at [767, 114] on div "[PERSON_NAME]" at bounding box center [773, 112] width 56 height 9
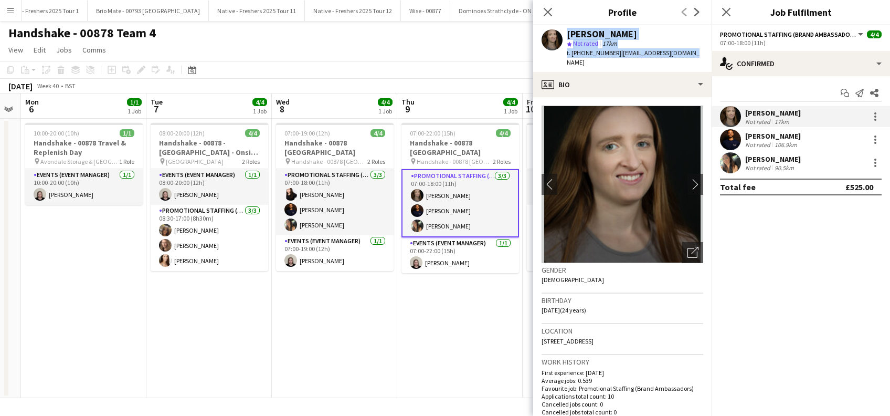
drag, startPoint x: 694, startPoint y: 50, endPoint x: 559, endPoint y: 29, distance: 136.5
click at [559, 29] on div "Belle Adams star Not rated 17km t. +4407902664610 | belleadams5678@aol.com" at bounding box center [622, 48] width 178 height 47
copy div "Belle Adams star Not rated 17km t. +4407902664610 | belleadams5678@aol.com"
click at [310, 331] on app-date-cell "07:00-19:00 (12h) 4/4 Handshake - 00878 Oxford pin Handshake - 00878 Oxford 2 R…" at bounding box center [334, 258] width 125 height 279
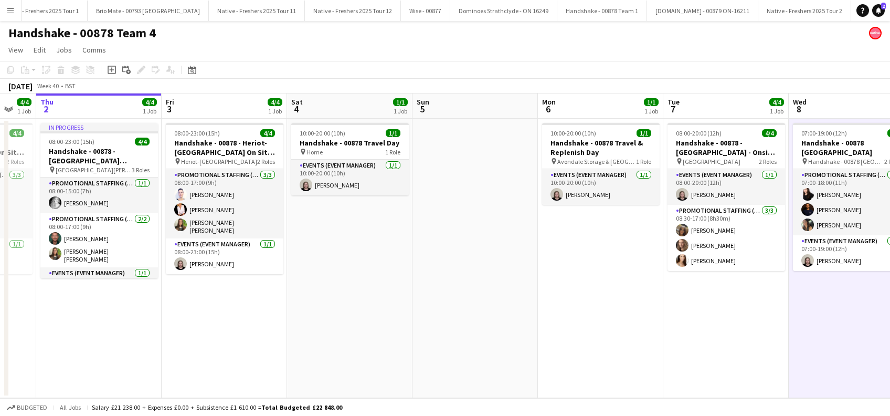
drag, startPoint x: 256, startPoint y: 357, endPoint x: 720, endPoint y: 351, distance: 463.8
click at [720, 351] on app-calendar-viewport "Mon 29 1/1 1 Job Tue 30 4/4 1 Job Wed 1 4/4 1 Job Thu 2 4/4 1 Job Fri 3 4/4 1 J…" at bounding box center [445, 245] width 890 height 304
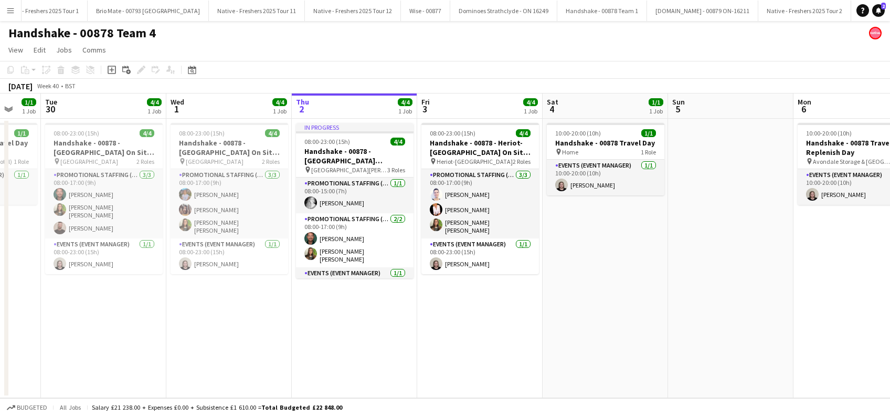
scroll to position [0, 331]
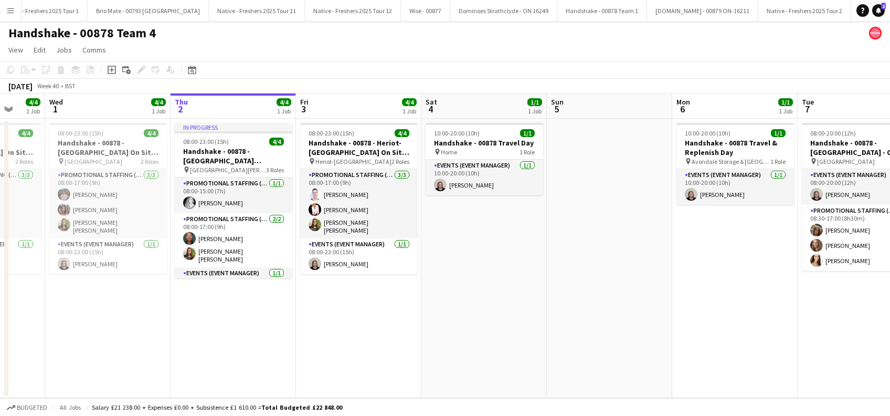
drag, startPoint x: 480, startPoint y: 347, endPoint x: 487, endPoint y: 348, distance: 7.9
click at [487, 348] on app-calendar-viewport "Sun 28 1/1 1 Job Mon 29 1/1 1 Job Tue 30 4/4 1 Job Wed 1 4/4 1 Job Thu 2 4/4 1 …" at bounding box center [445, 245] width 890 height 304
